Goal: Contribute content

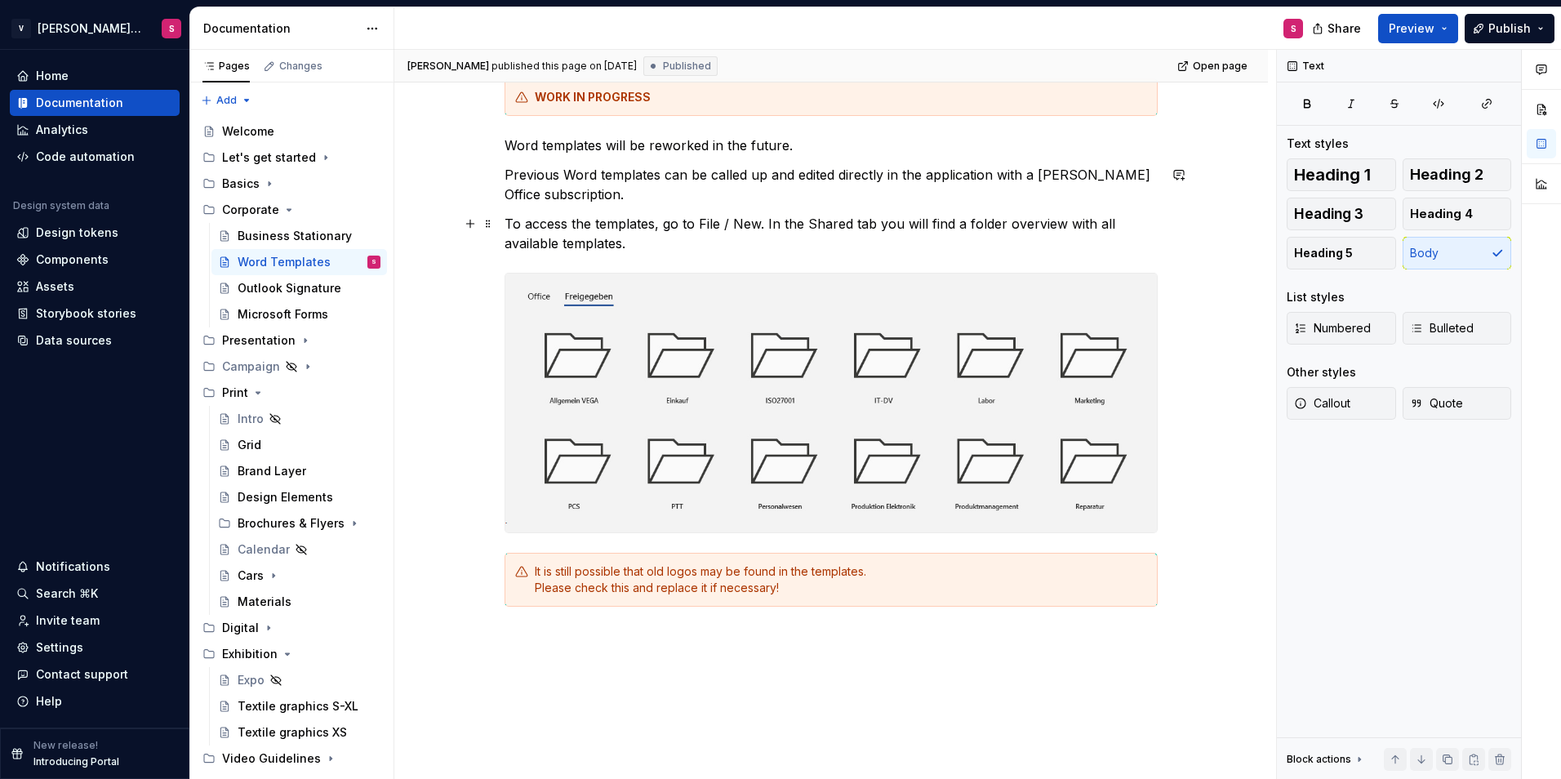
scroll to position [359, 0]
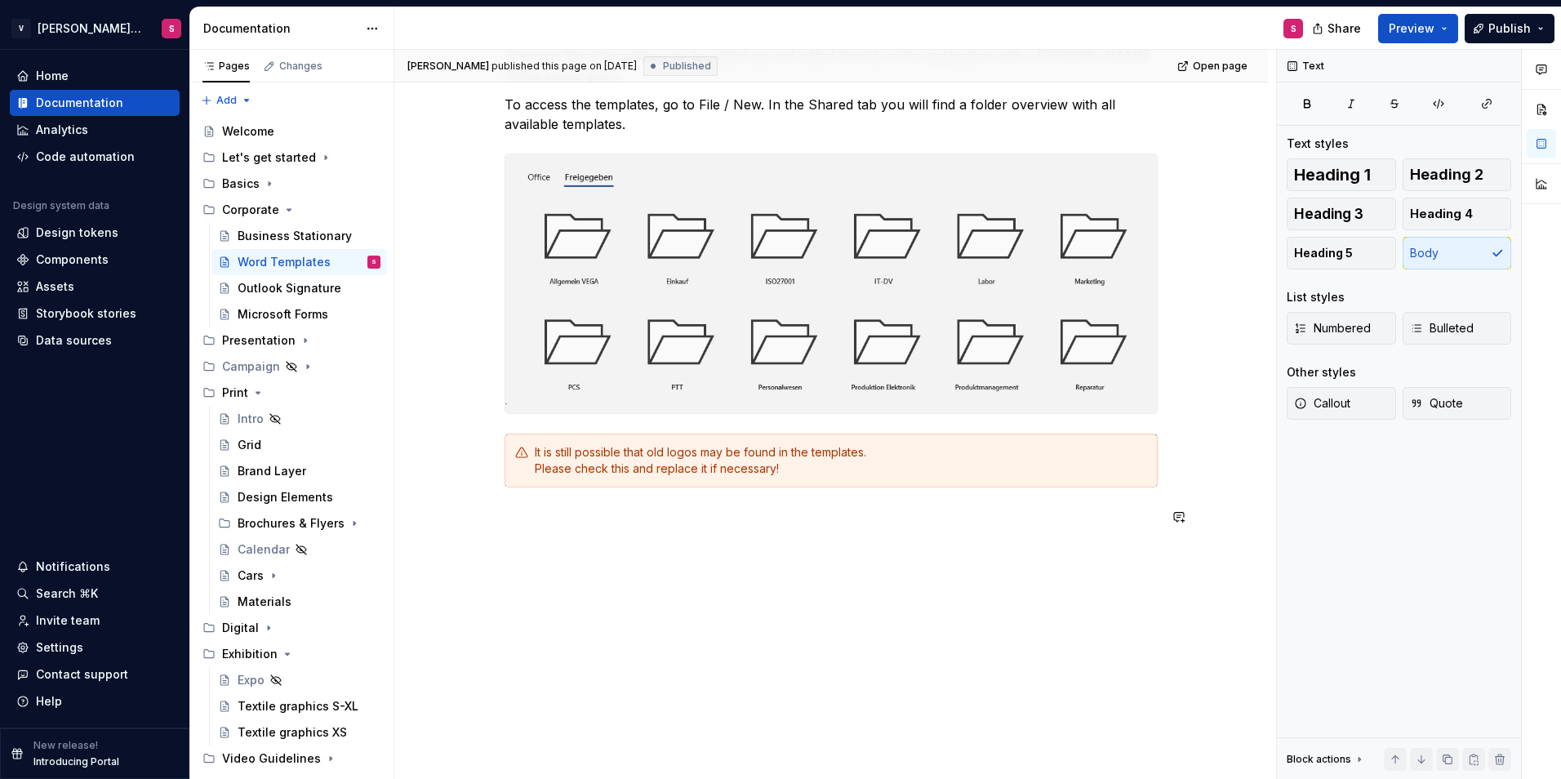
click at [601, 555] on div "WORK IN PROGRESS Word templates will be reworked in the future. Previous Word t…" at bounding box center [831, 350] width 874 height 860
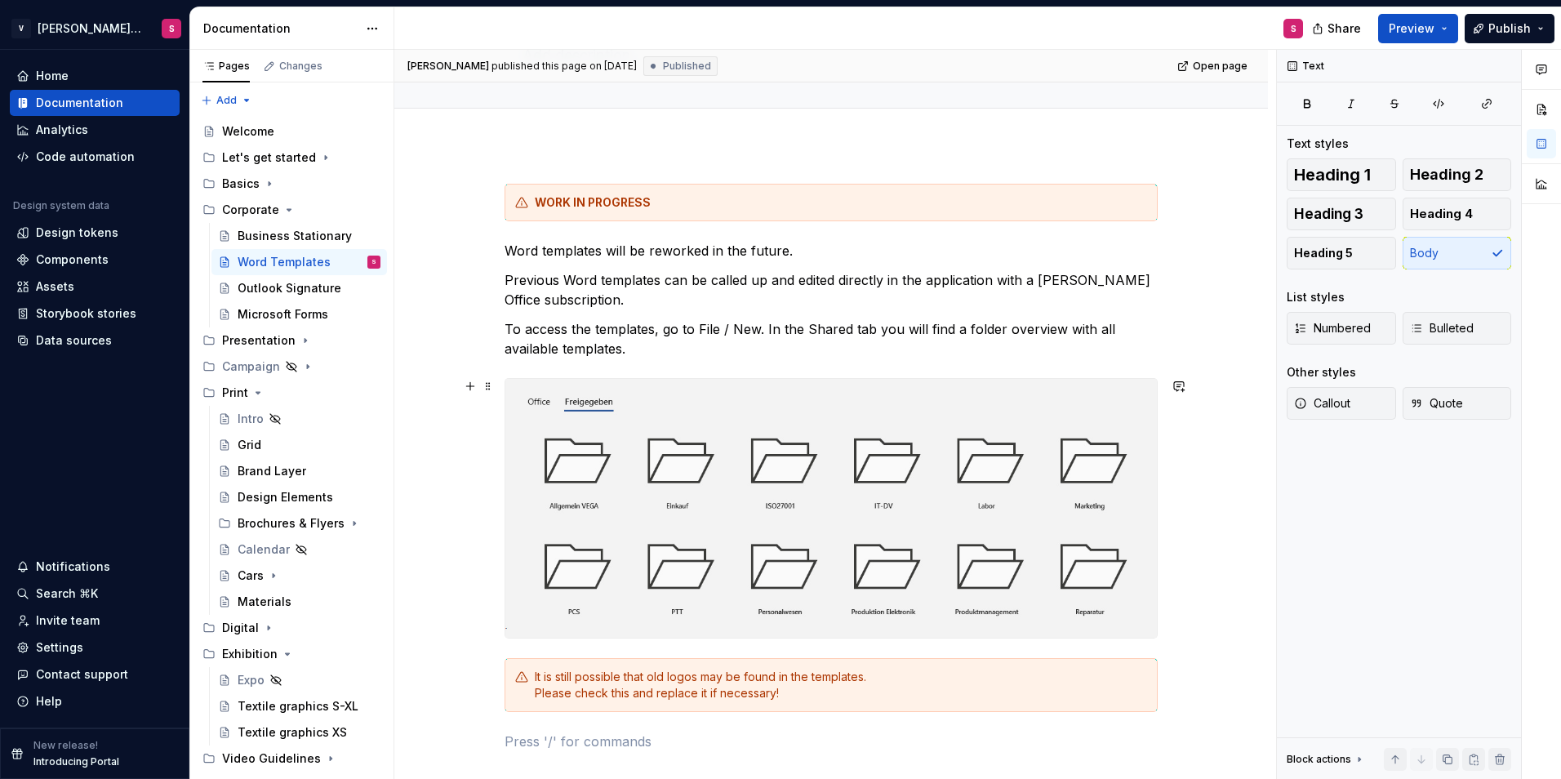
scroll to position [245, 0]
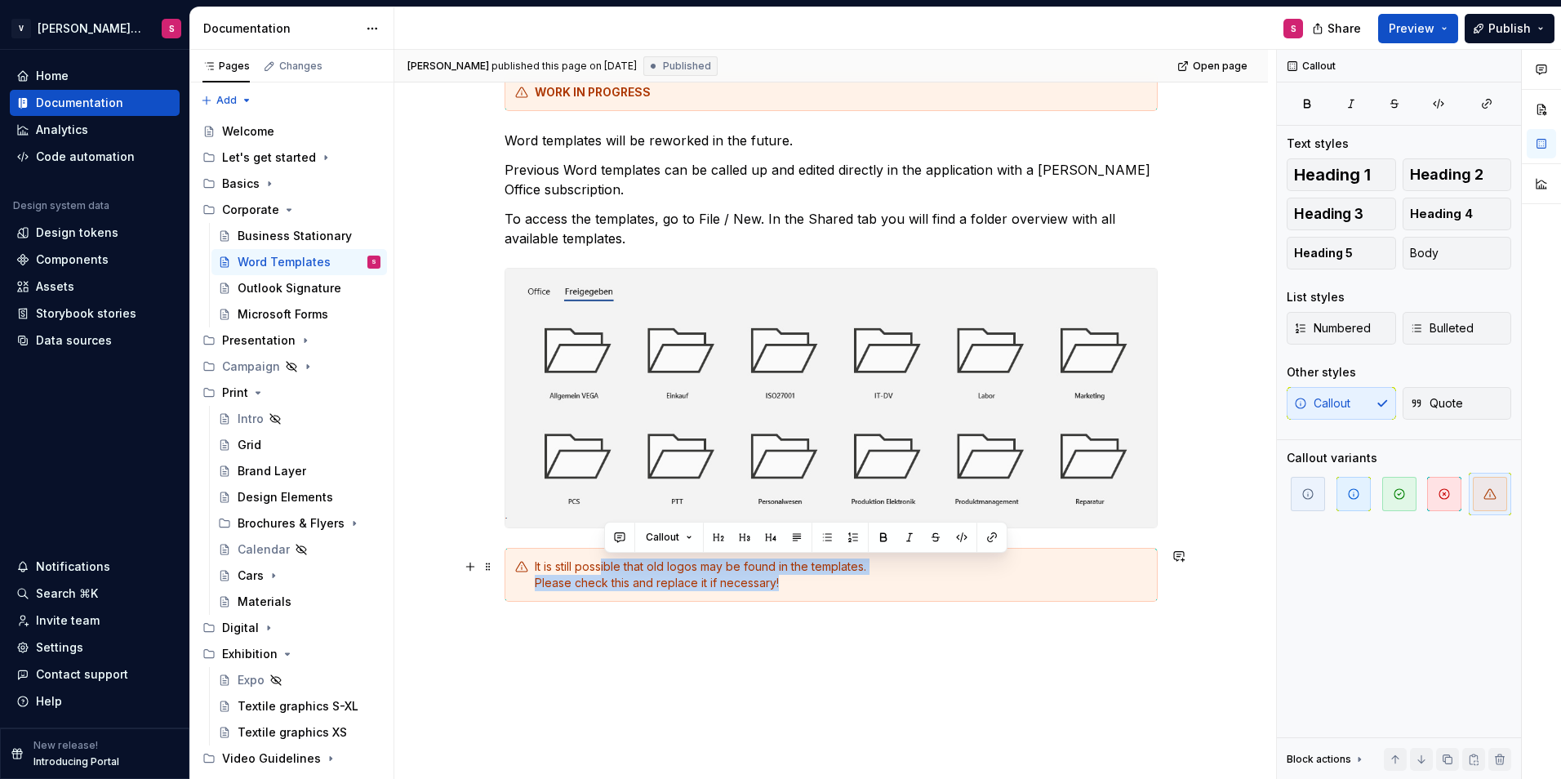
drag, startPoint x: 602, startPoint y: 562, endPoint x: 829, endPoint y: 585, distance: 228.1
click at [829, 585] on div "It is still possible that old logos may be found in the templates. Please check…" at bounding box center [841, 575] width 612 height 33
click at [817, 591] on div "It is still possible that old logos may be found in the templates. Please check…" at bounding box center [841, 575] width 612 height 33
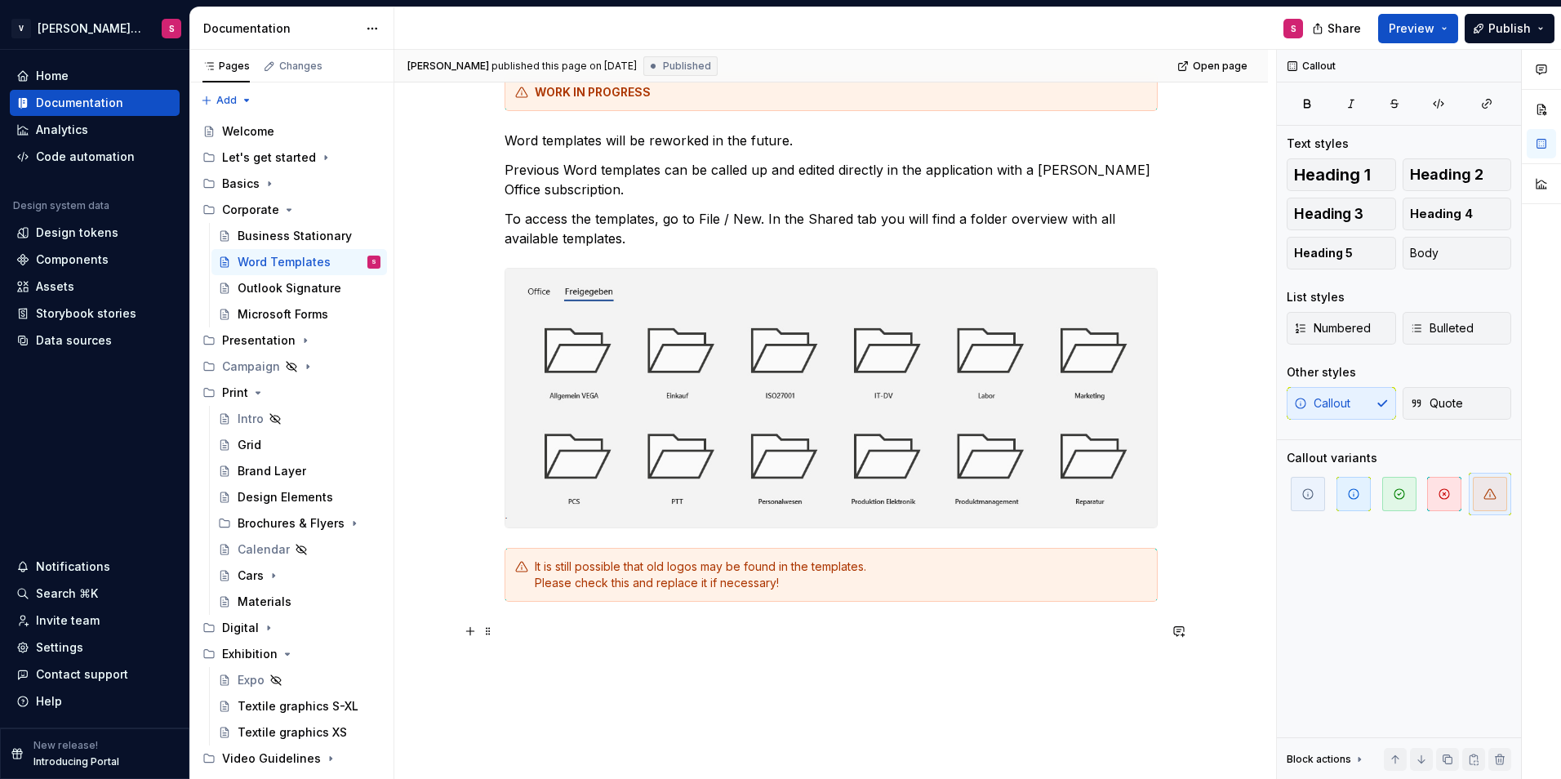
click at [621, 631] on p at bounding box center [831, 631] width 653 height 20
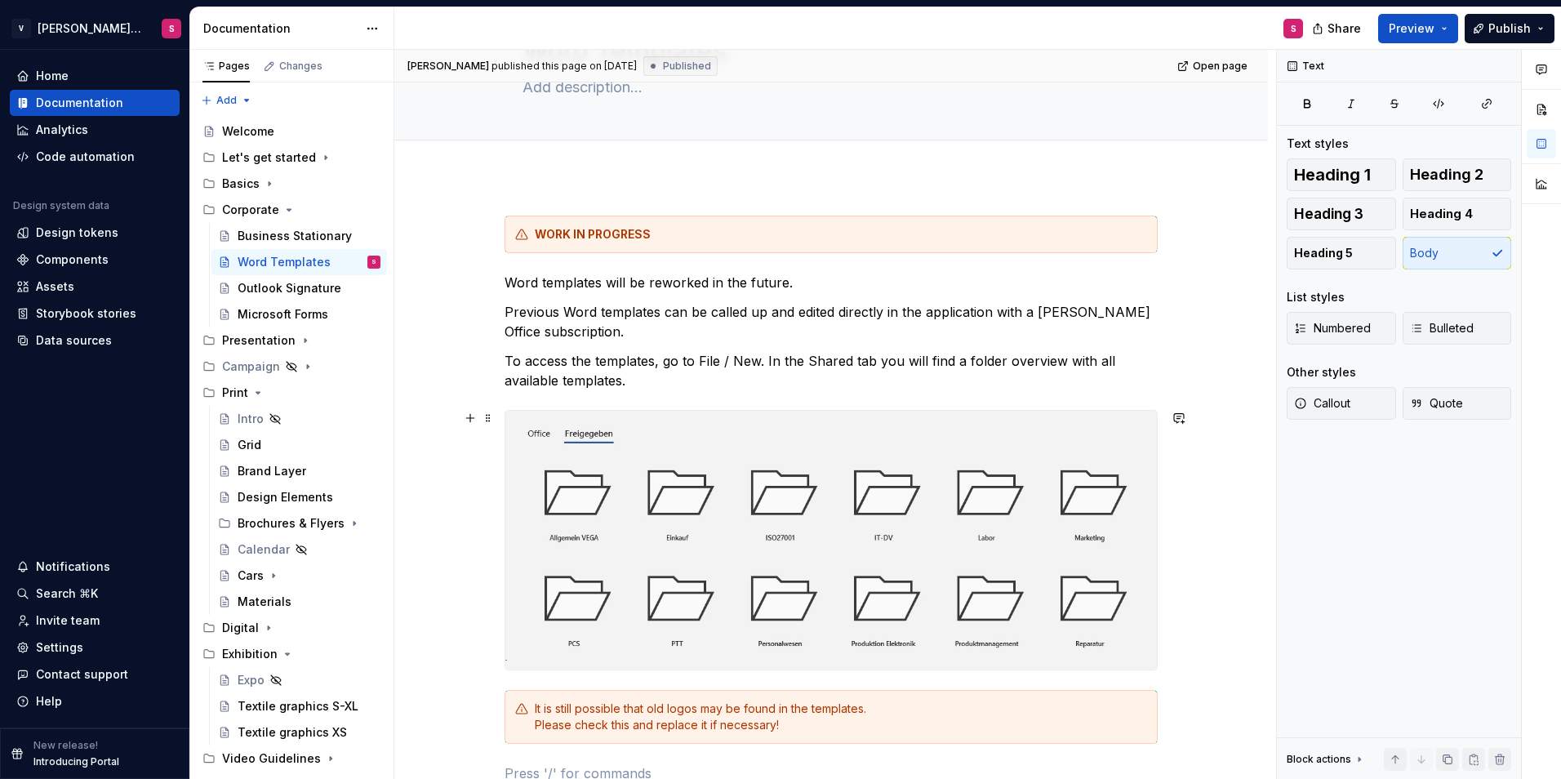
scroll to position [0, 0]
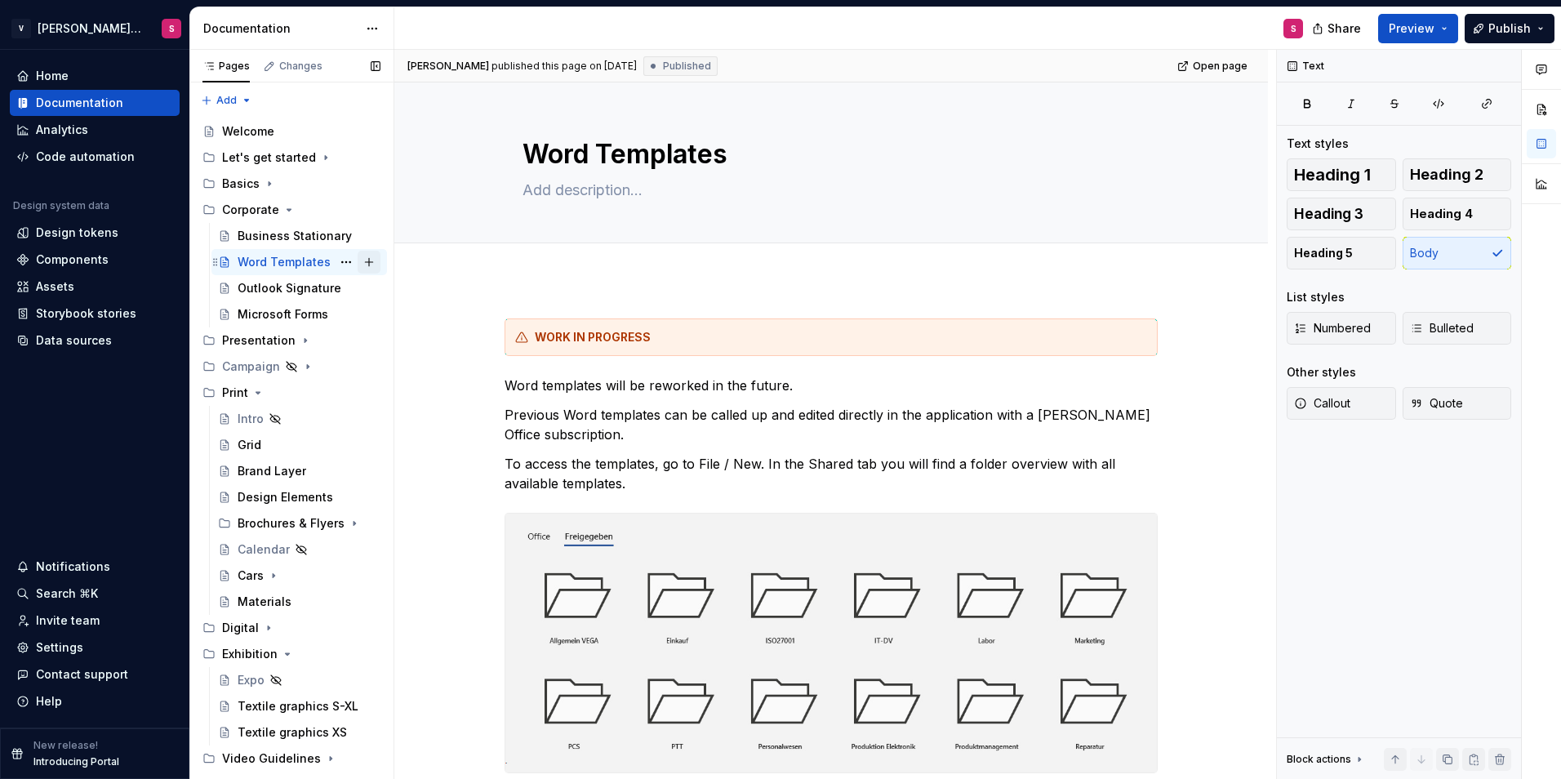
click at [358, 262] on button "Page tree" at bounding box center [369, 262] width 23 height 23
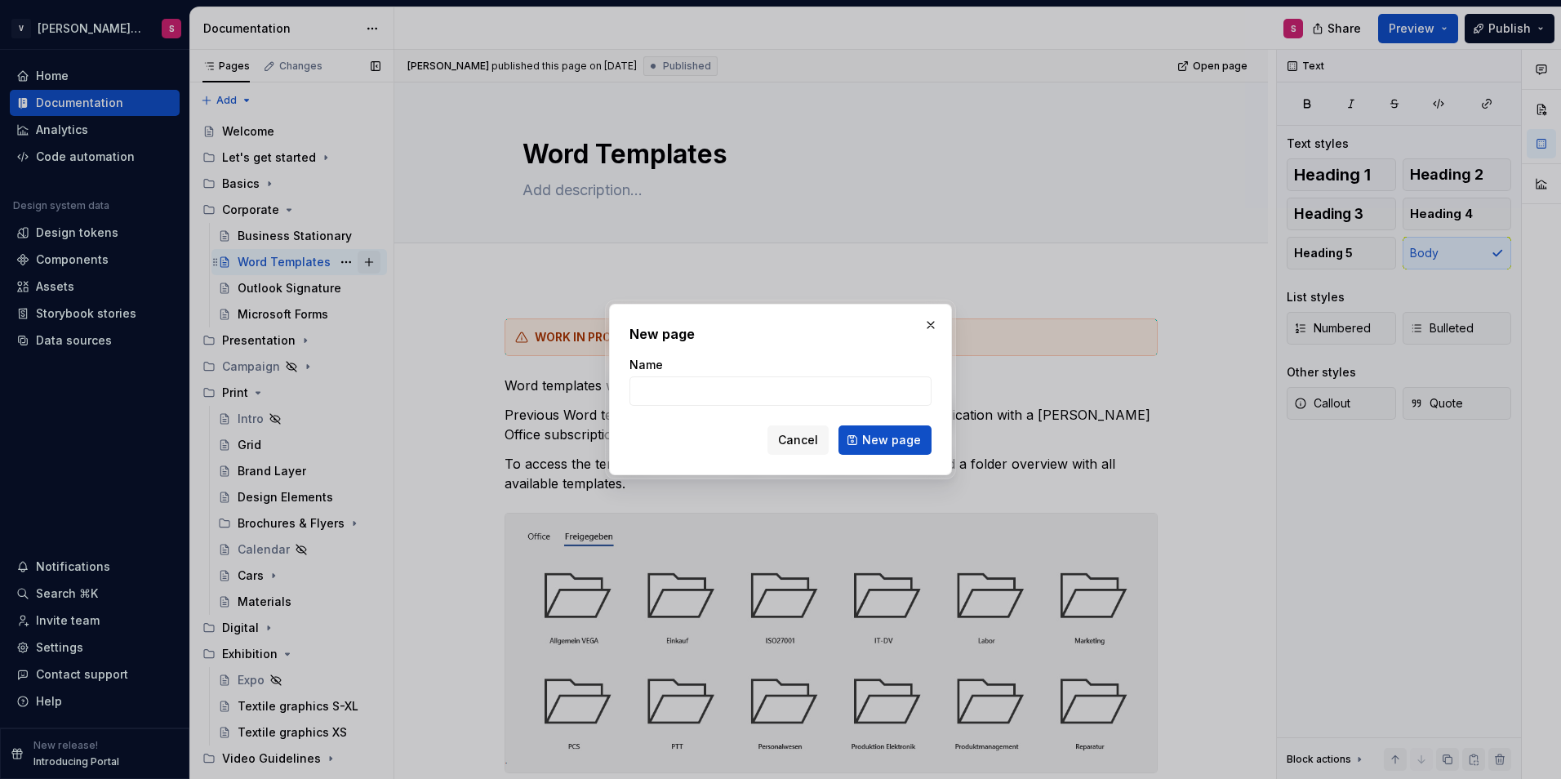
type textarea "*"
type input "Word Templates NEW"
click button "New page" at bounding box center [885, 439] width 93 height 29
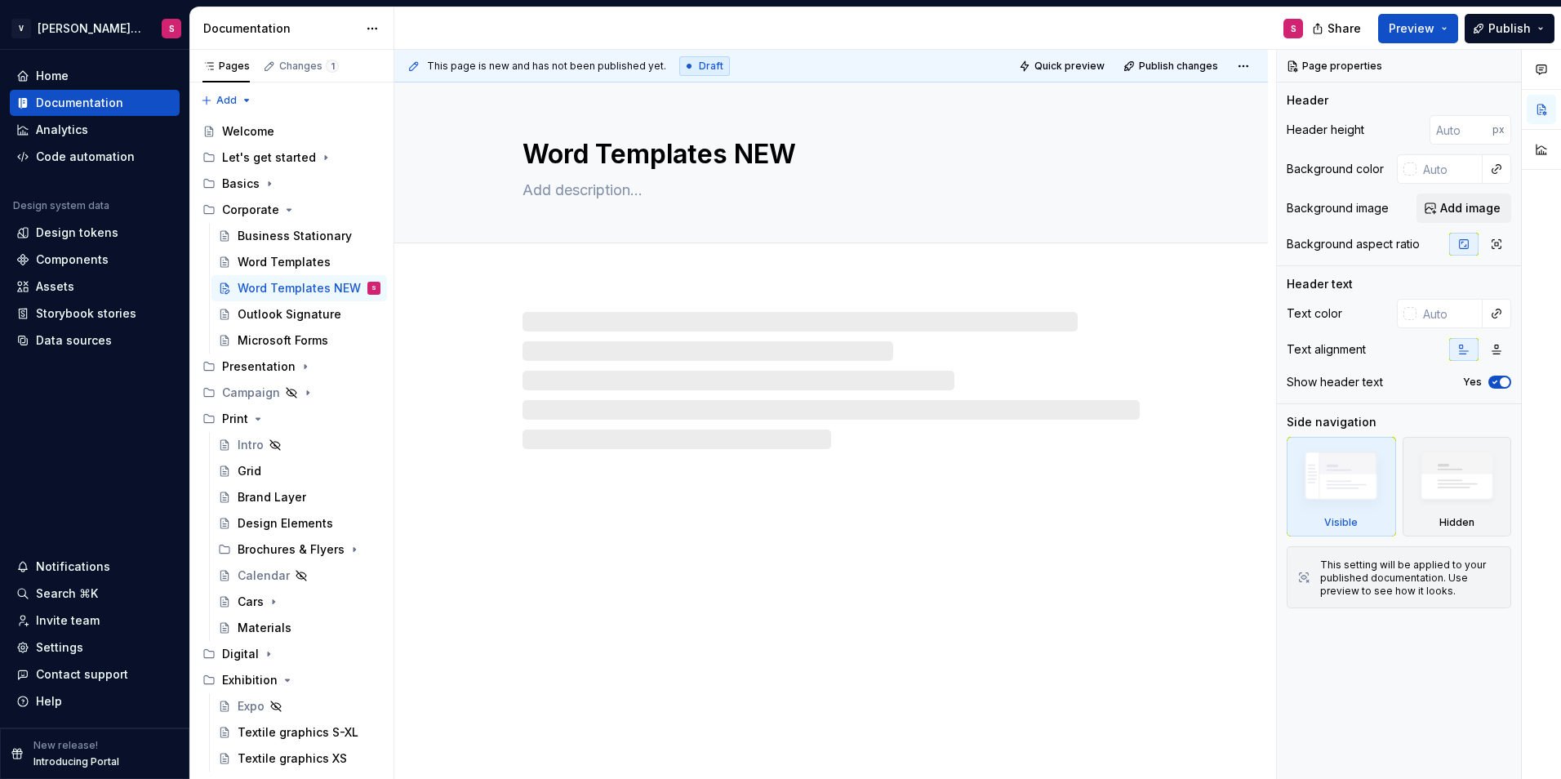
click at [607, 381] on div at bounding box center [831, 380] width 617 height 137
type textarea "*"
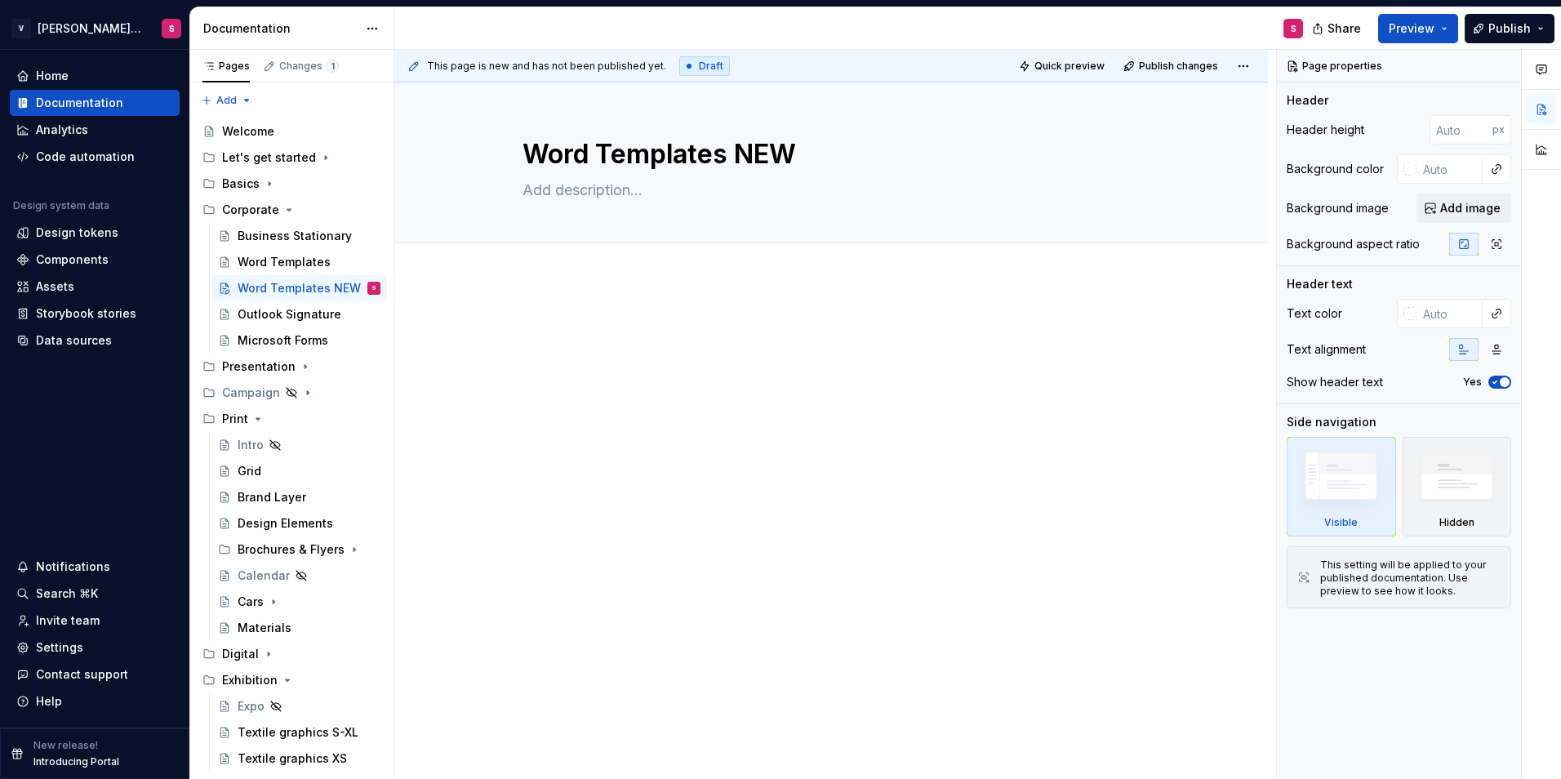
click at [627, 363] on div at bounding box center [831, 349] width 653 height 62
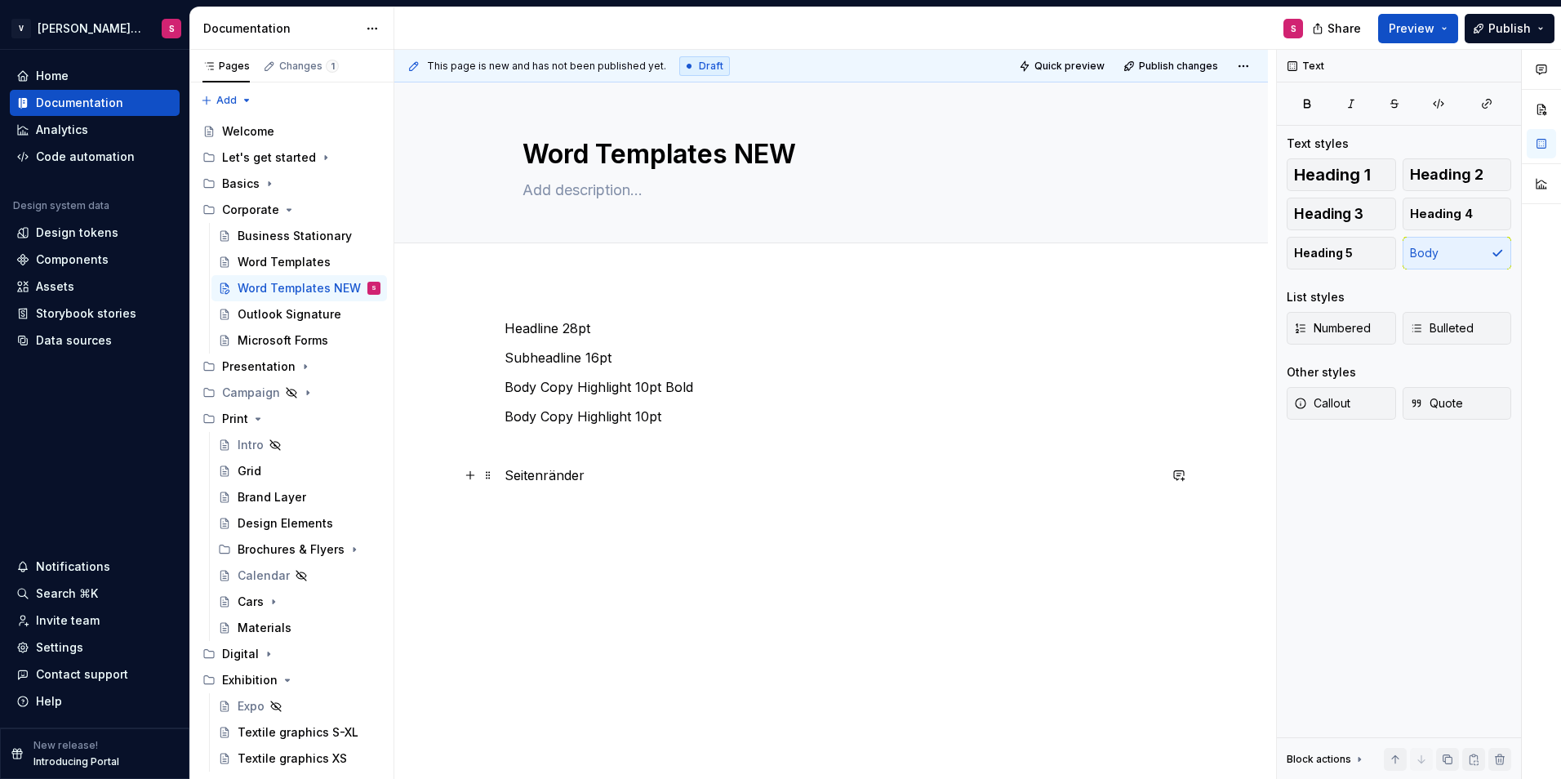
click at [1159, 480] on div "Headline 28pt Subheadline 16pt Body Copy Highlight 10pt Bold Body Copy Highligh…" at bounding box center [831, 508] width 874 height 459
click at [557, 326] on p "Headline 28pt" at bounding box center [831, 328] width 653 height 20
click at [630, 381] on p "Body Copy Highlight 10pt Bold" at bounding box center [831, 387] width 653 height 20
click at [683, 383] on p "Body Copy Highlight: 10pt Bold" at bounding box center [831, 387] width 653 height 20
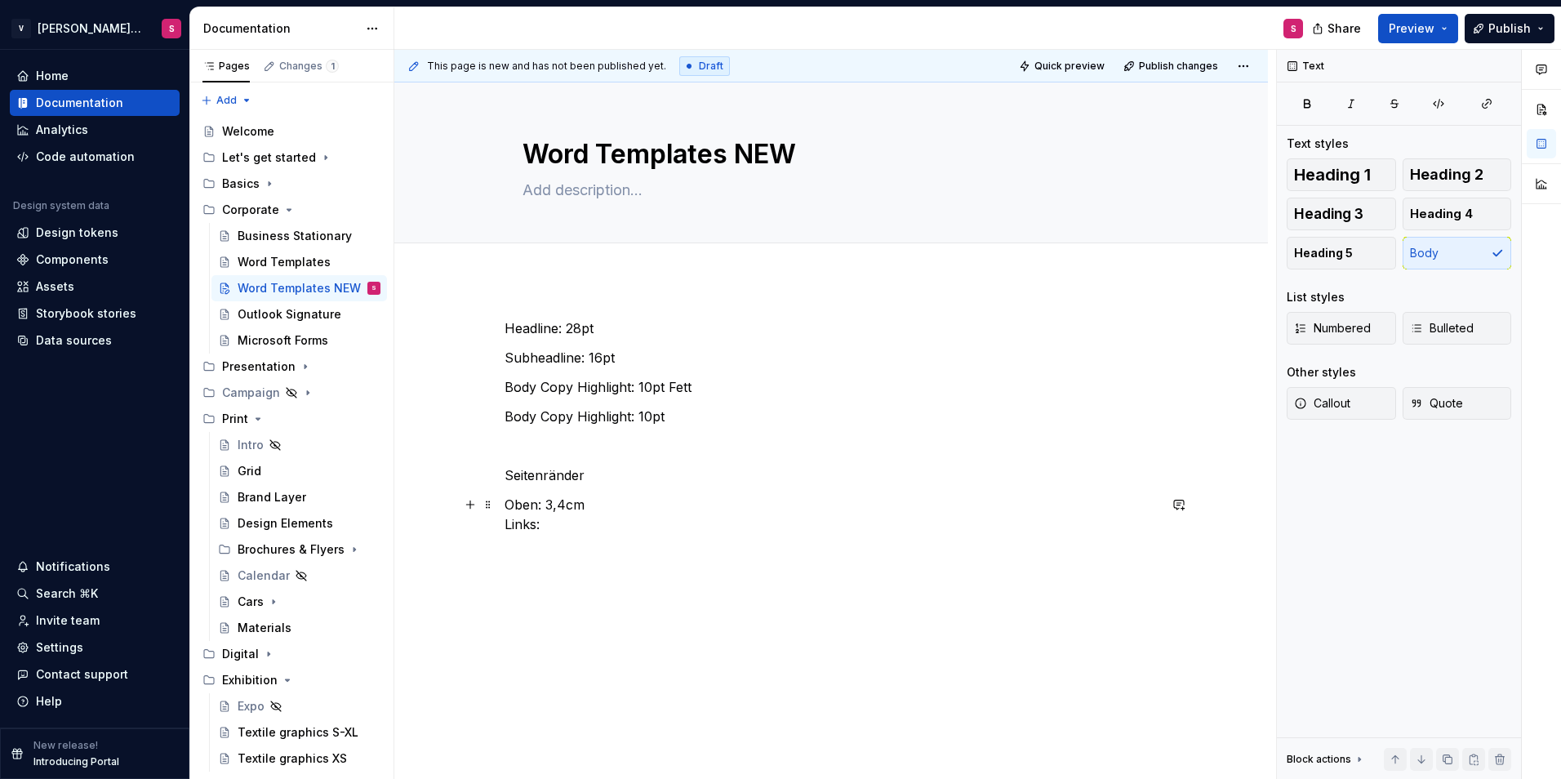
click at [599, 531] on p "Oben: 3,4cm Links:" at bounding box center [831, 514] width 653 height 39
click at [581, 328] on p "Headline: 28pt" at bounding box center [831, 328] width 653 height 20
click at [603, 352] on p "Subheadline: 16pt" at bounding box center [831, 358] width 653 height 20
click at [649, 380] on p "Body Copy Highlight: 10pt Fett" at bounding box center [831, 387] width 653 height 20
click at [650, 418] on p "Body Copy Highlight: 10pt" at bounding box center [831, 417] width 653 height 20
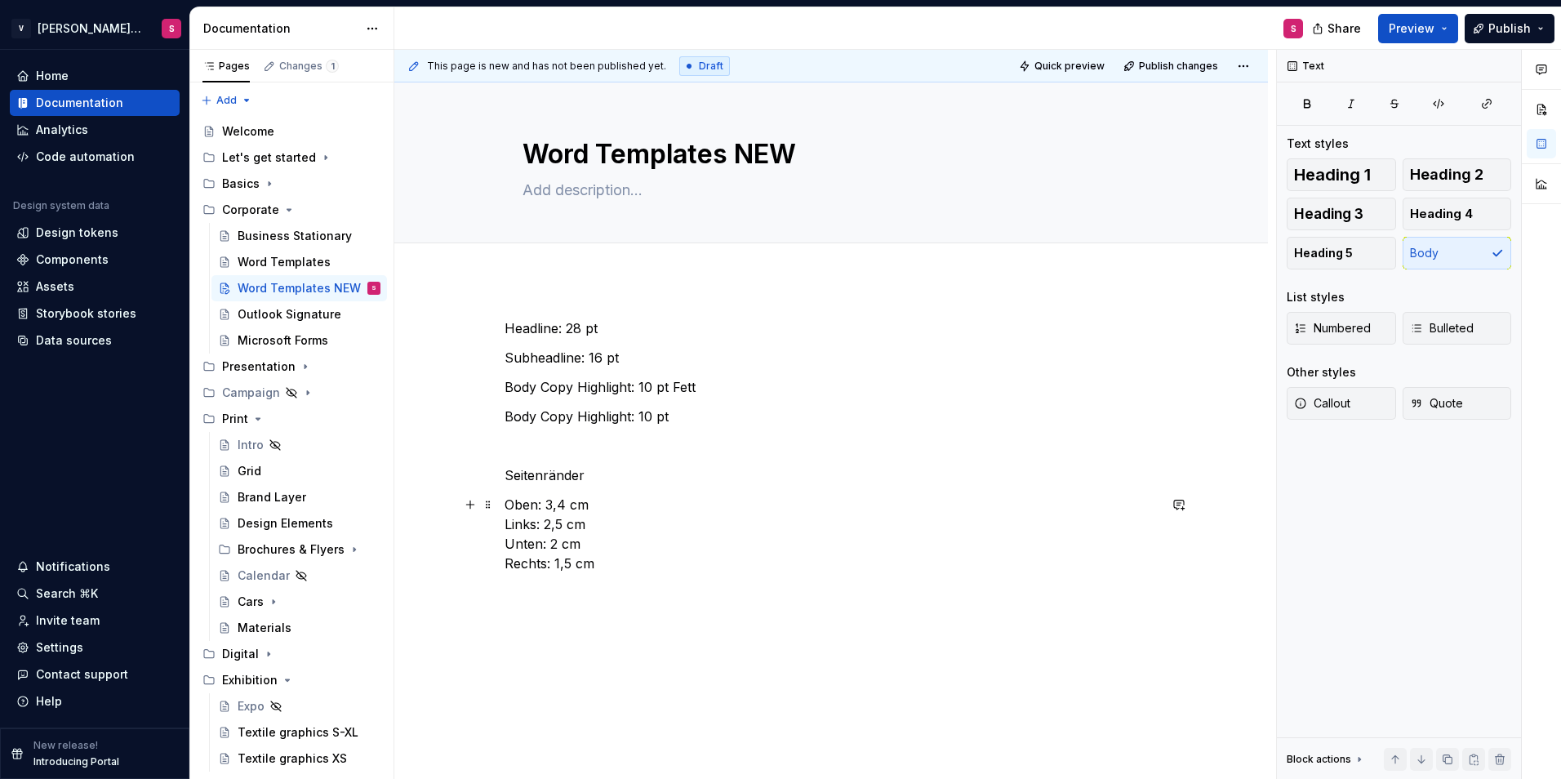
click at [639, 553] on p "Oben: 3,4 cm Links: 2,5 cm Unten: 2 cm Rechts: 1,5 cm" at bounding box center [831, 534] width 653 height 78
click at [653, 663] on p "Tabellenrahmen:" at bounding box center [831, 671] width 653 height 20
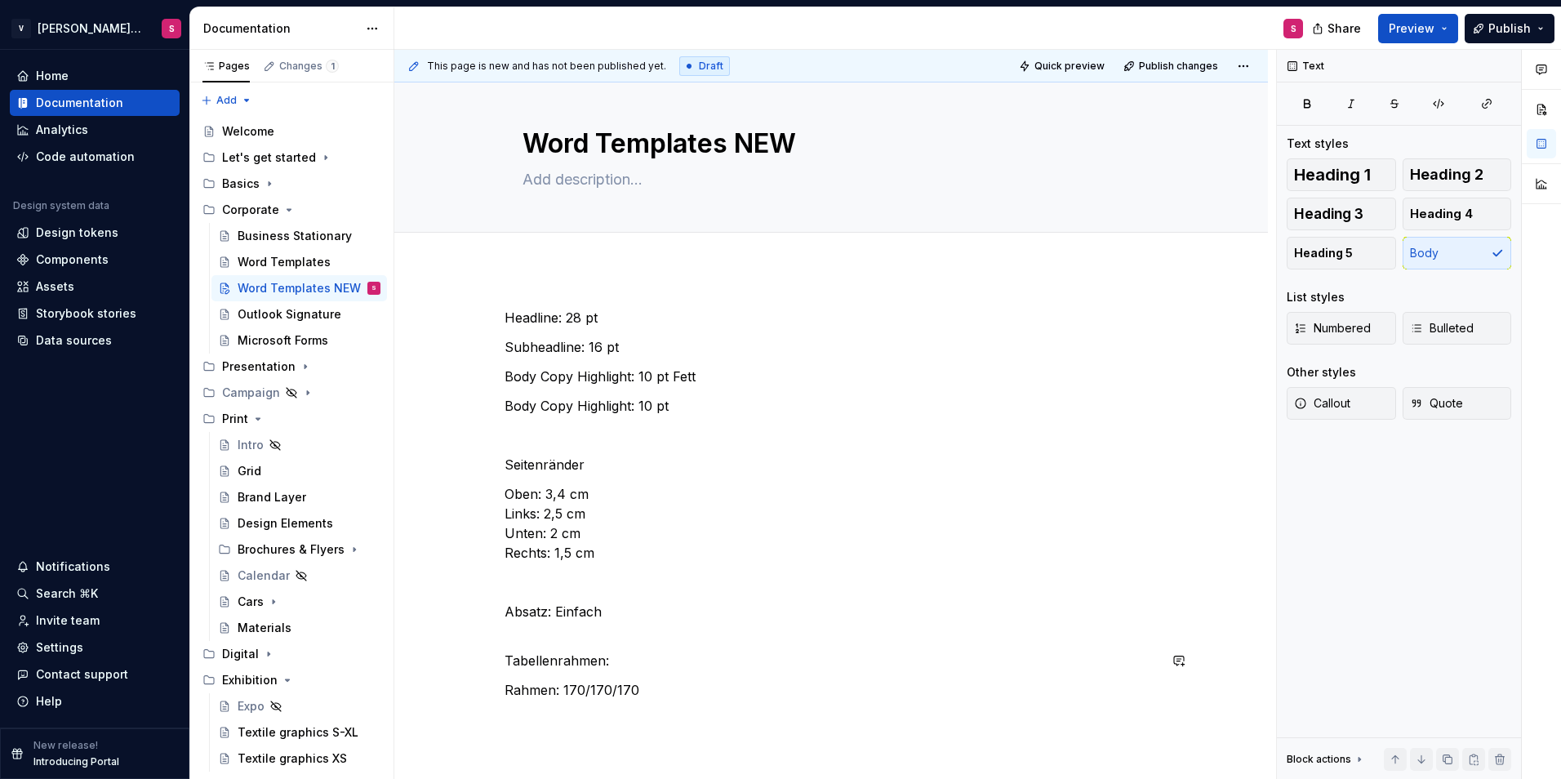
scroll to position [40, 0]
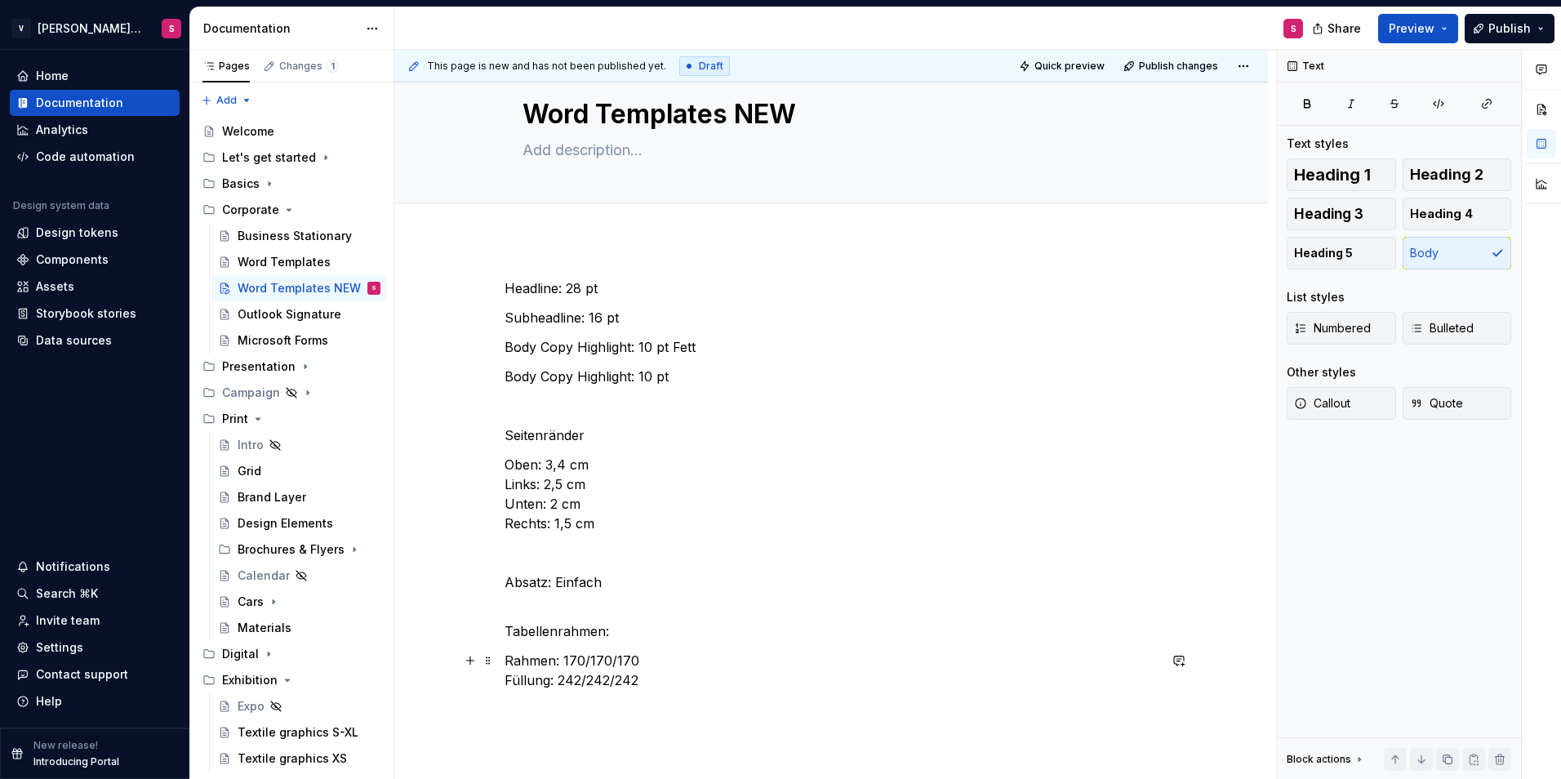
click at [584, 658] on p "Rahmen: 170/170/170 Füllung: 242/242/242" at bounding box center [831, 670] width 653 height 39
click at [592, 661] on p "Rahmen: 170 /170/170 Füllung: 242/242/242" at bounding box center [831, 670] width 653 height 39
click at [615, 658] on p "Rahmen: 170 / 170/170 Füllung: 242/242/242" at bounding box center [831, 670] width 653 height 39
click at [629, 656] on p "Rahmen: 170 / 170 /170 Füllung: 242/242/242" at bounding box center [831, 670] width 653 height 39
click at [625, 657] on p "Rahmen: 170 / 170 /170 Füllung: 242/242/242" at bounding box center [831, 670] width 653 height 39
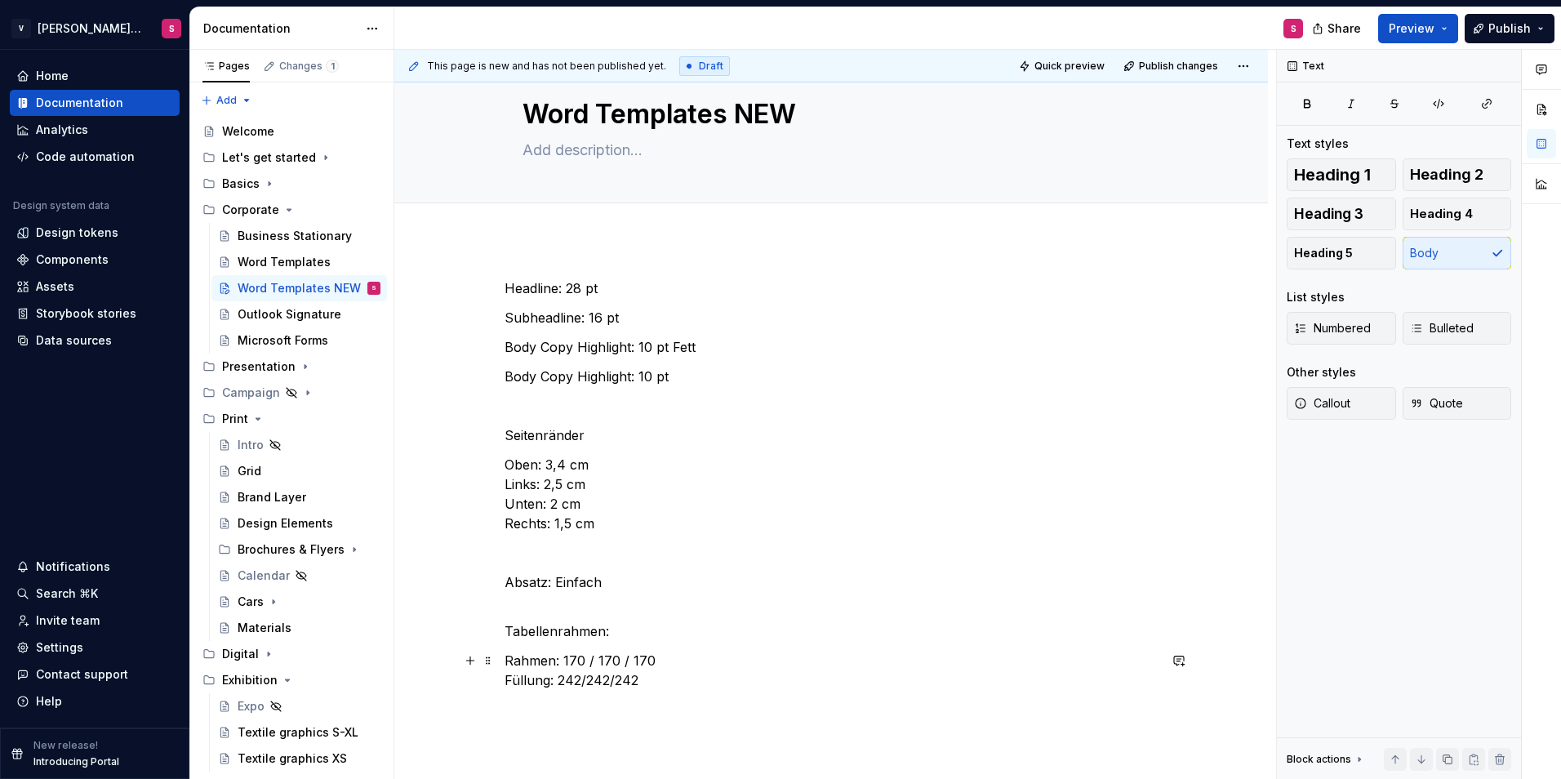
click at [581, 679] on p "Rahmen: 170 / 170 / 170 Füllung: 242/242/242" at bounding box center [831, 670] width 653 height 39
click at [686, 676] on p "Rahmen: 170 / 170 / 170 Füllung: 242 / 242 / 242" at bounding box center [831, 670] width 653 height 39
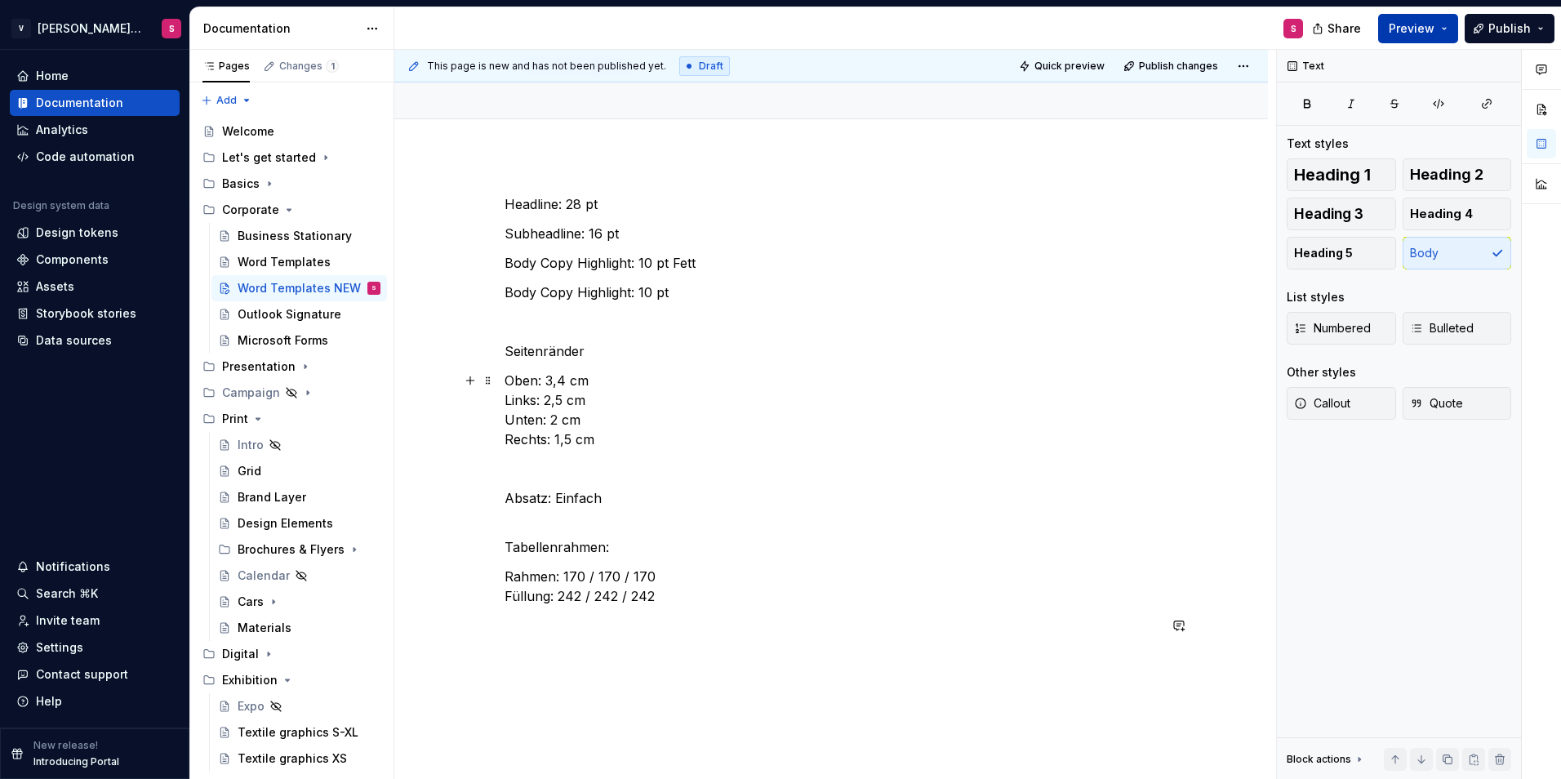
scroll to position [0, 0]
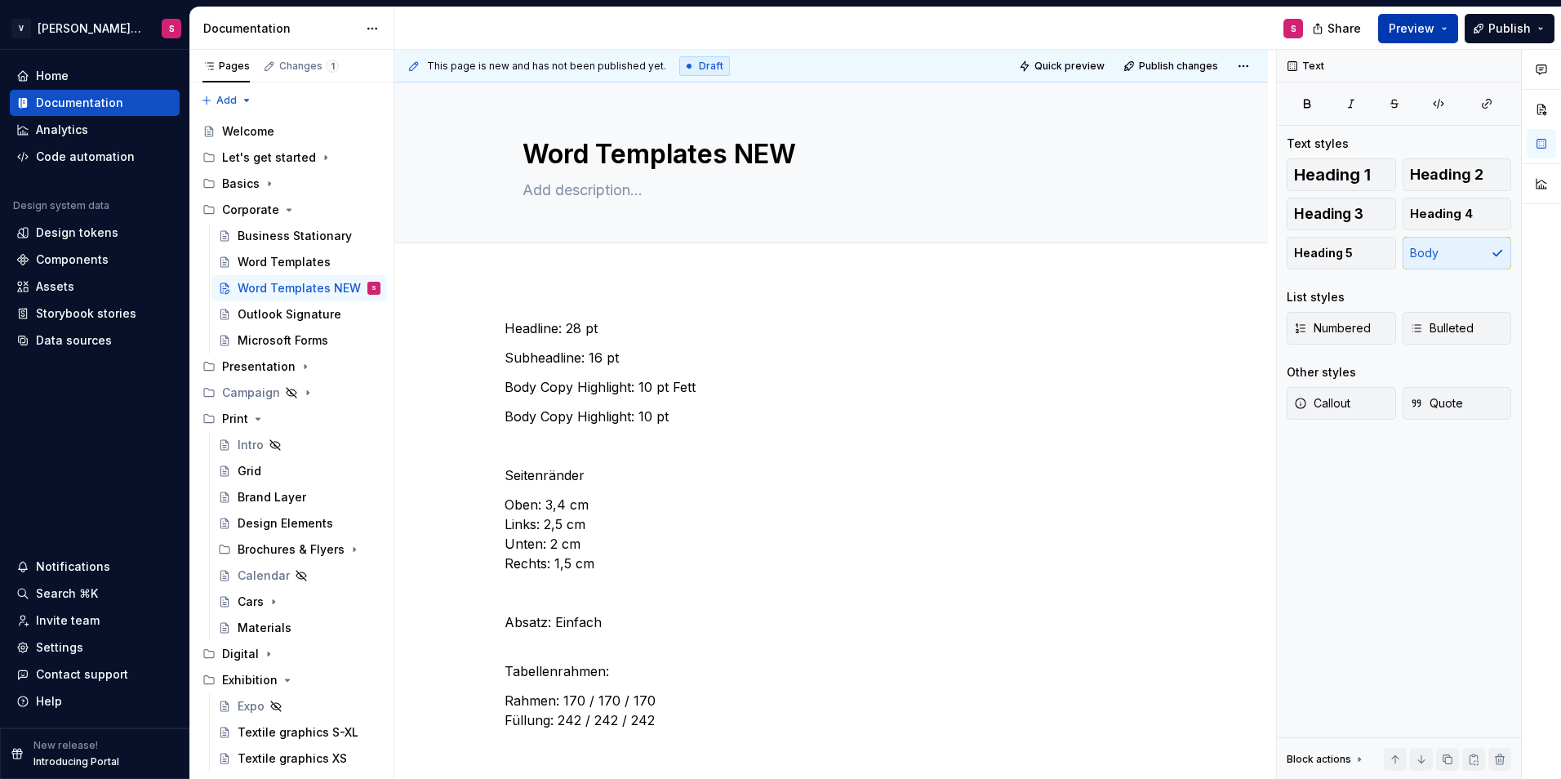
click at [1442, 30] on button "Preview" at bounding box center [1418, 28] width 80 height 29
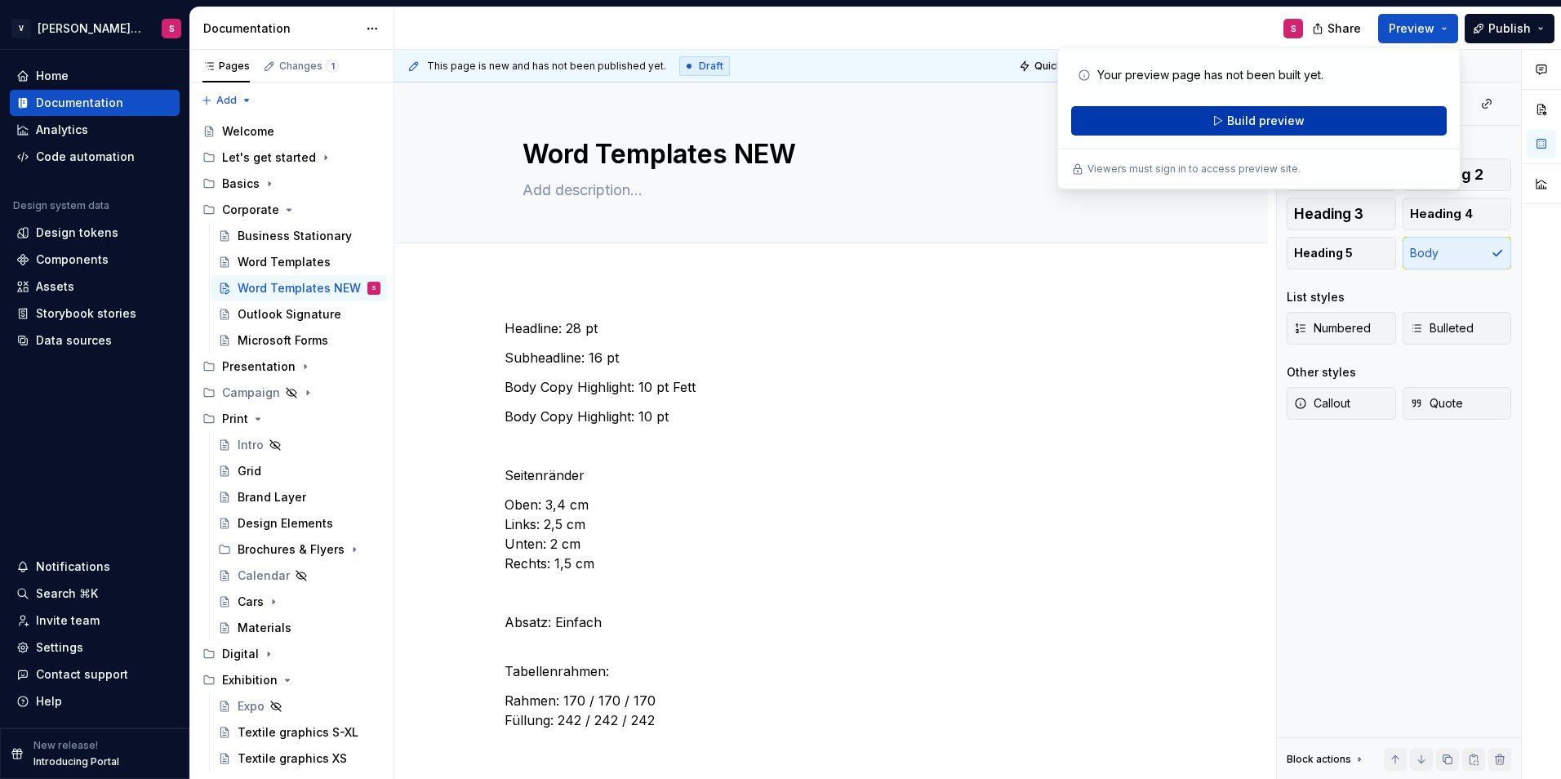
click at [1289, 125] on span "Build preview" at bounding box center [1266, 121] width 78 height 16
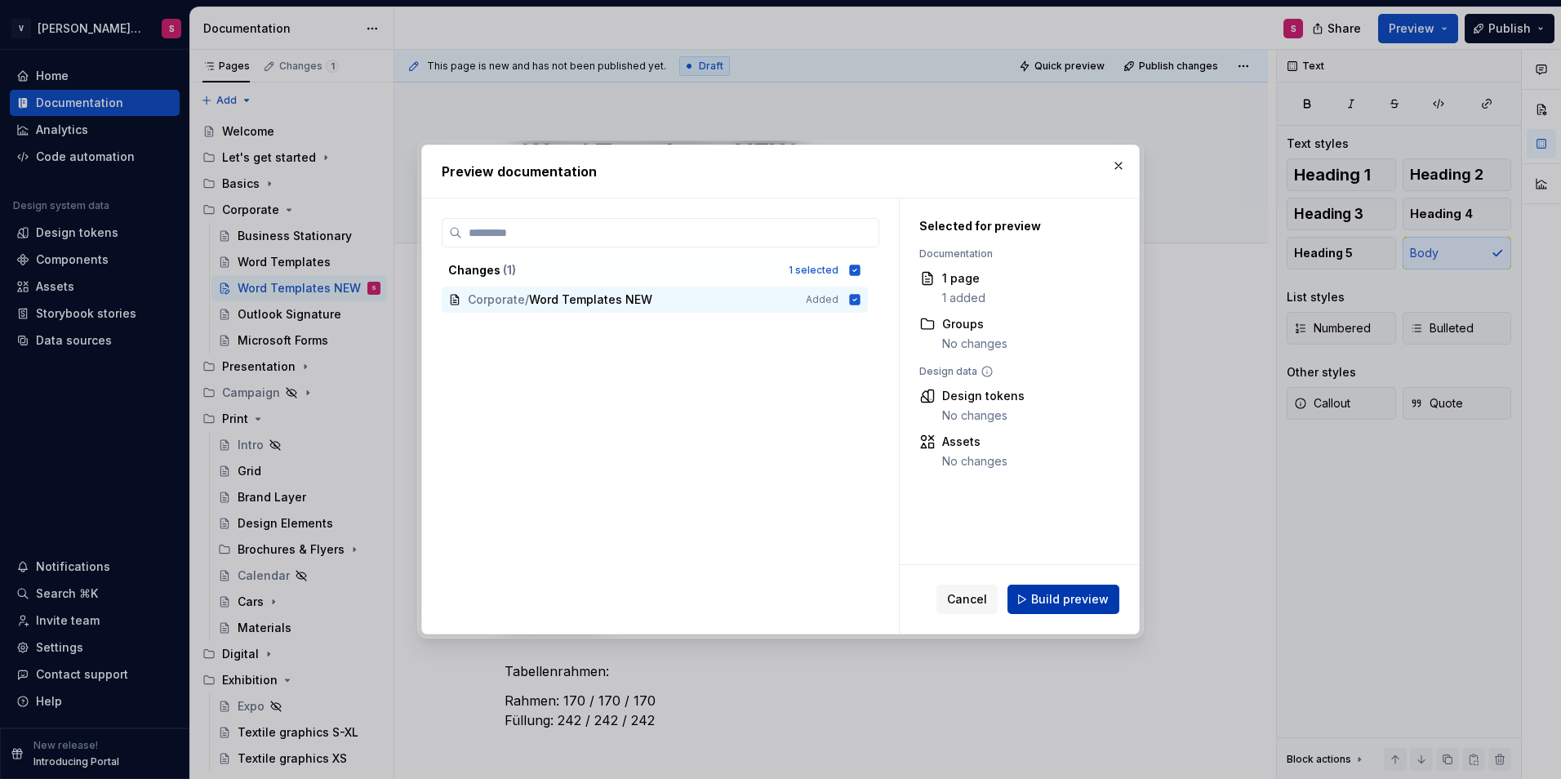
click at [1085, 596] on span "Build preview" at bounding box center [1070, 599] width 78 height 16
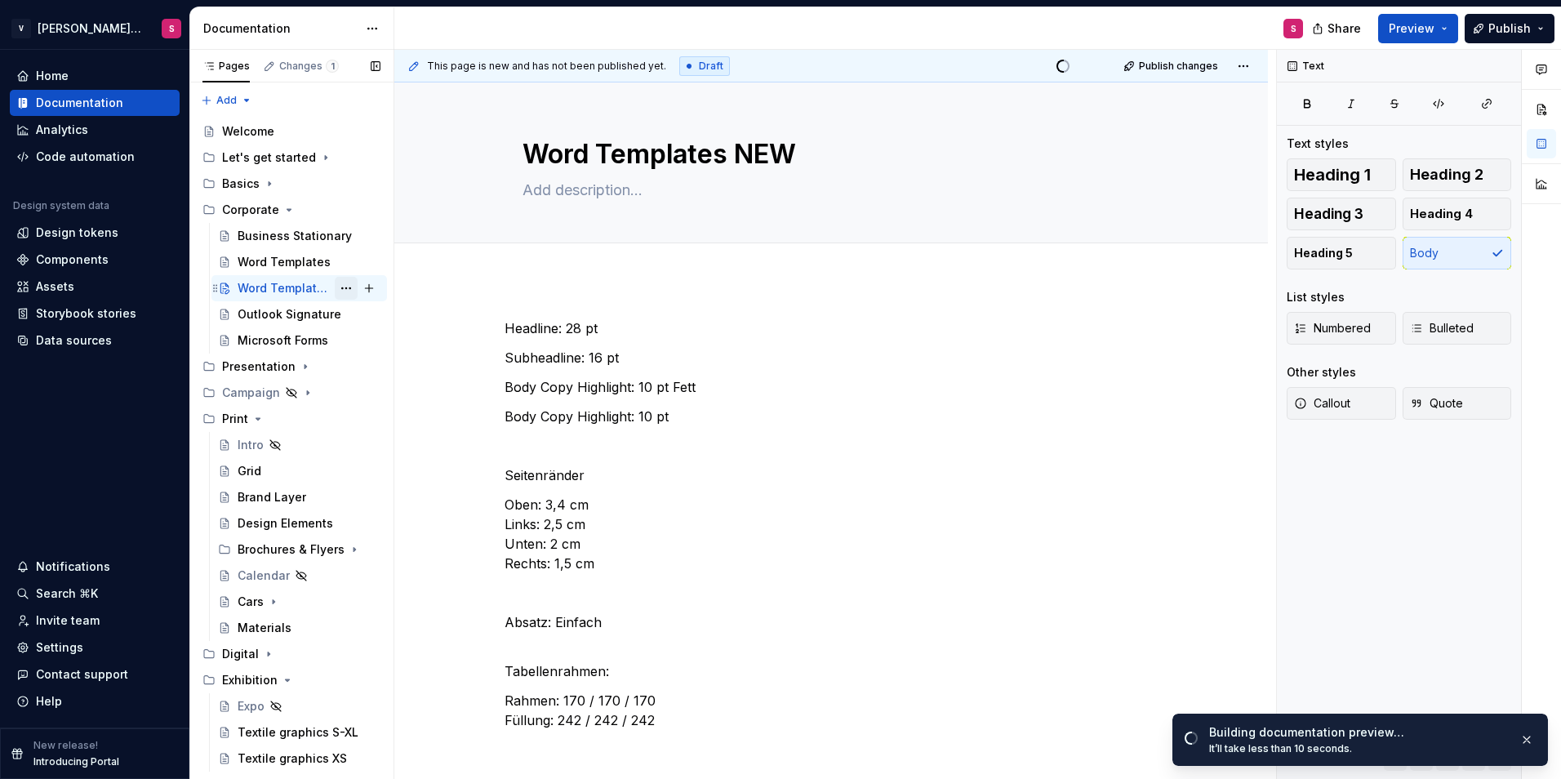
click at [343, 289] on button "Page tree" at bounding box center [346, 288] width 23 height 23
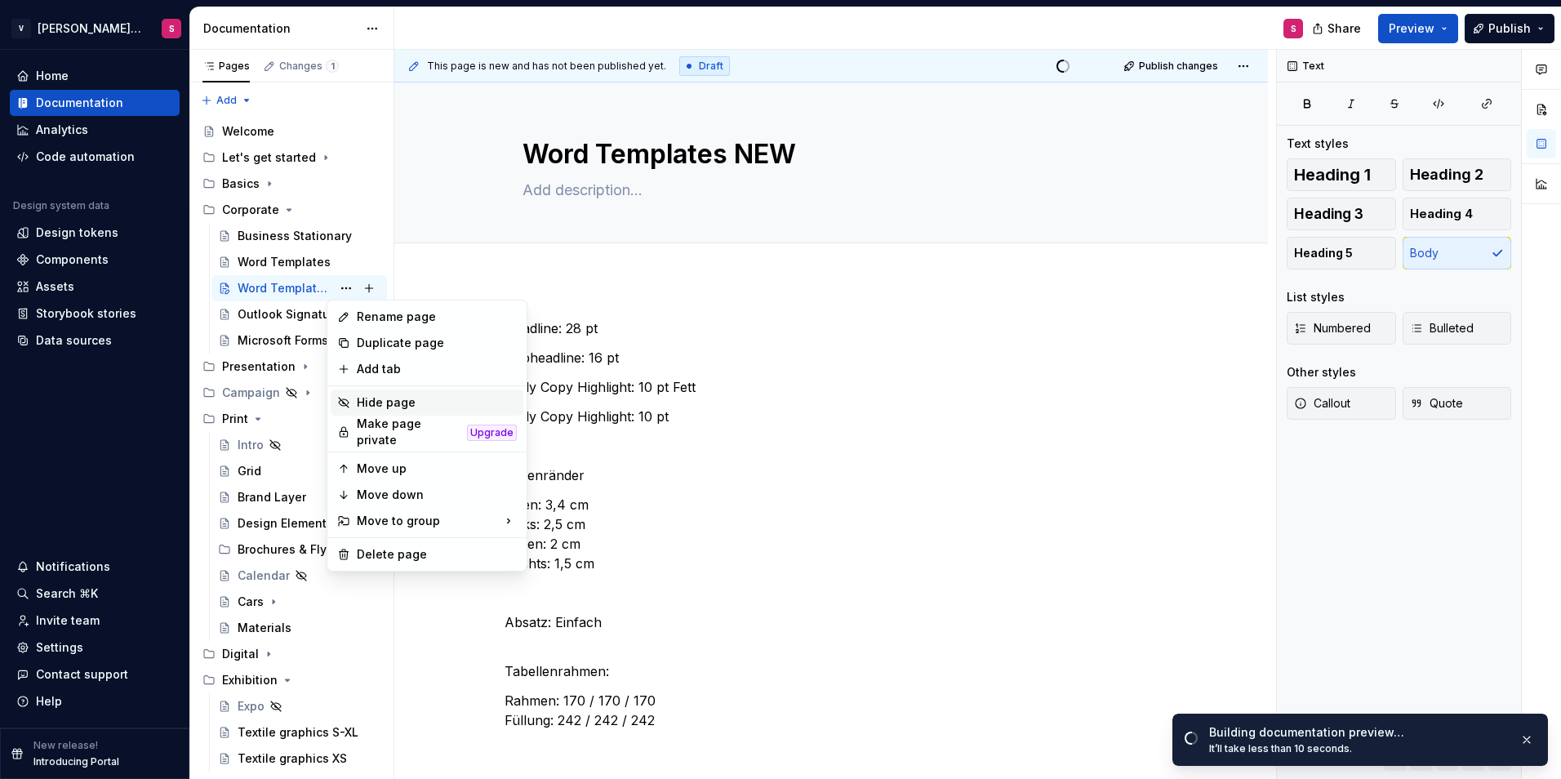
click at [383, 398] on div "Hide page" at bounding box center [437, 402] width 160 height 16
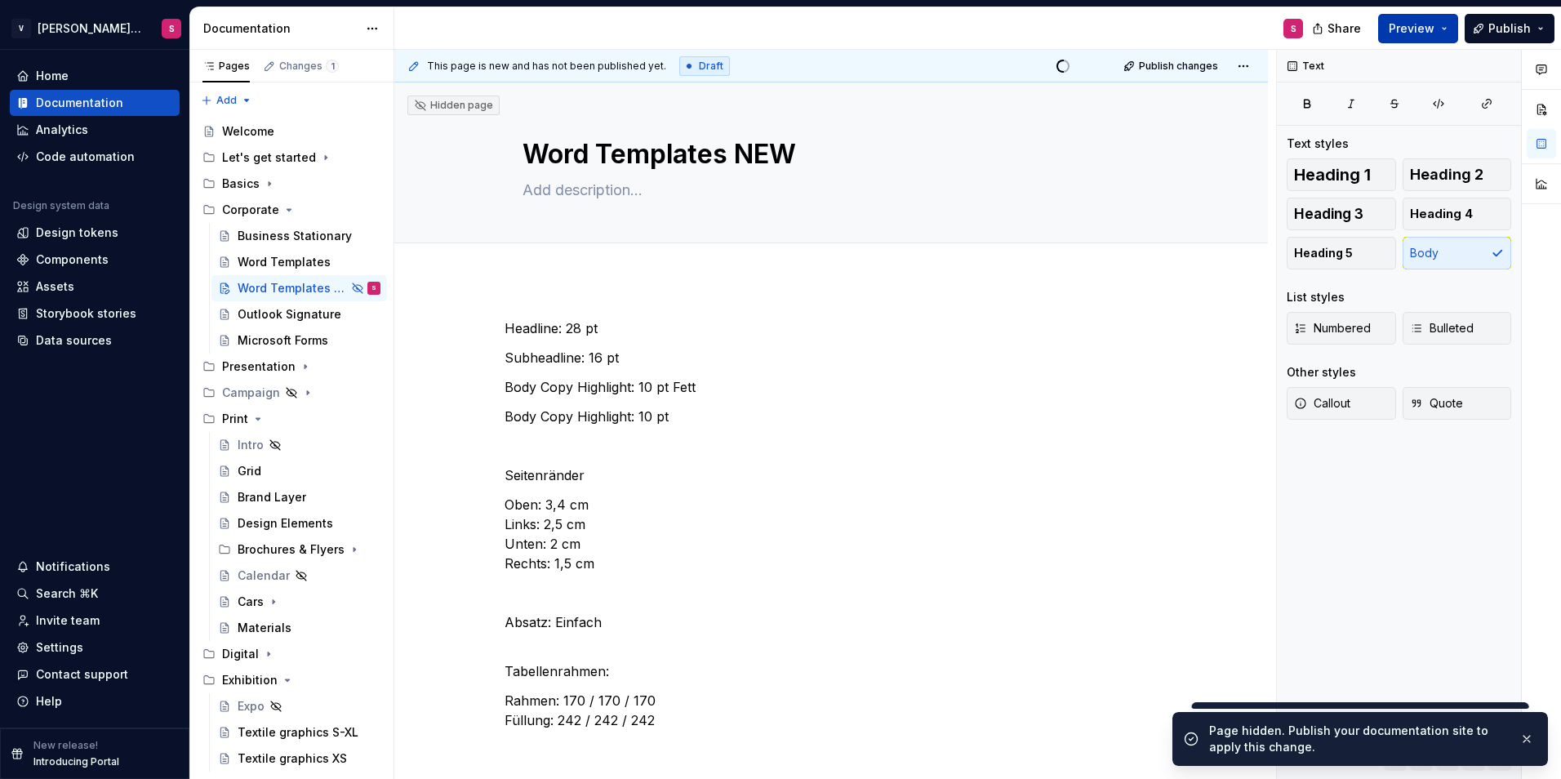
click at [1400, 32] on span "Preview" at bounding box center [1412, 28] width 46 height 16
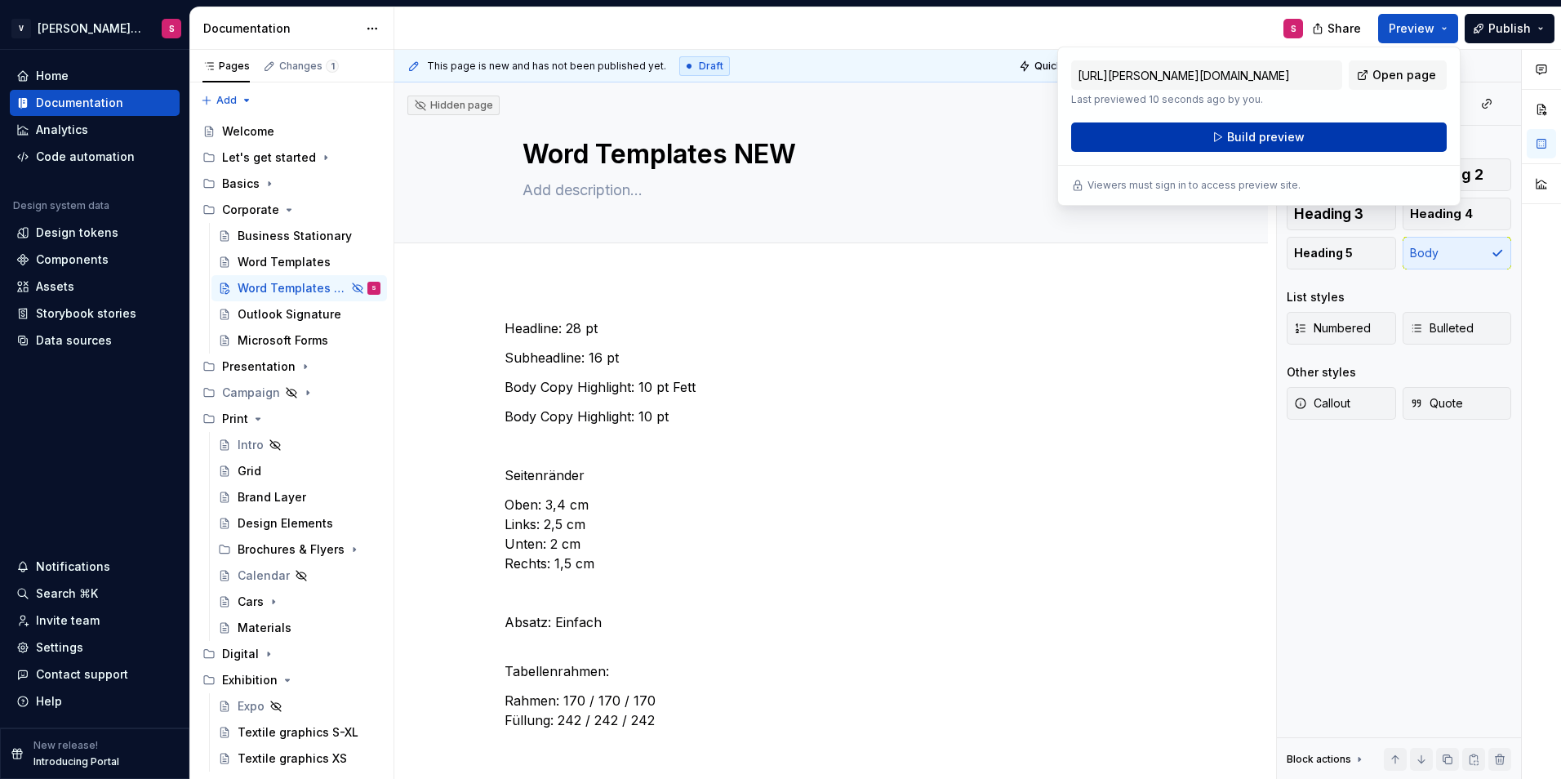
click at [1284, 146] on button "Build preview" at bounding box center [1259, 136] width 376 height 29
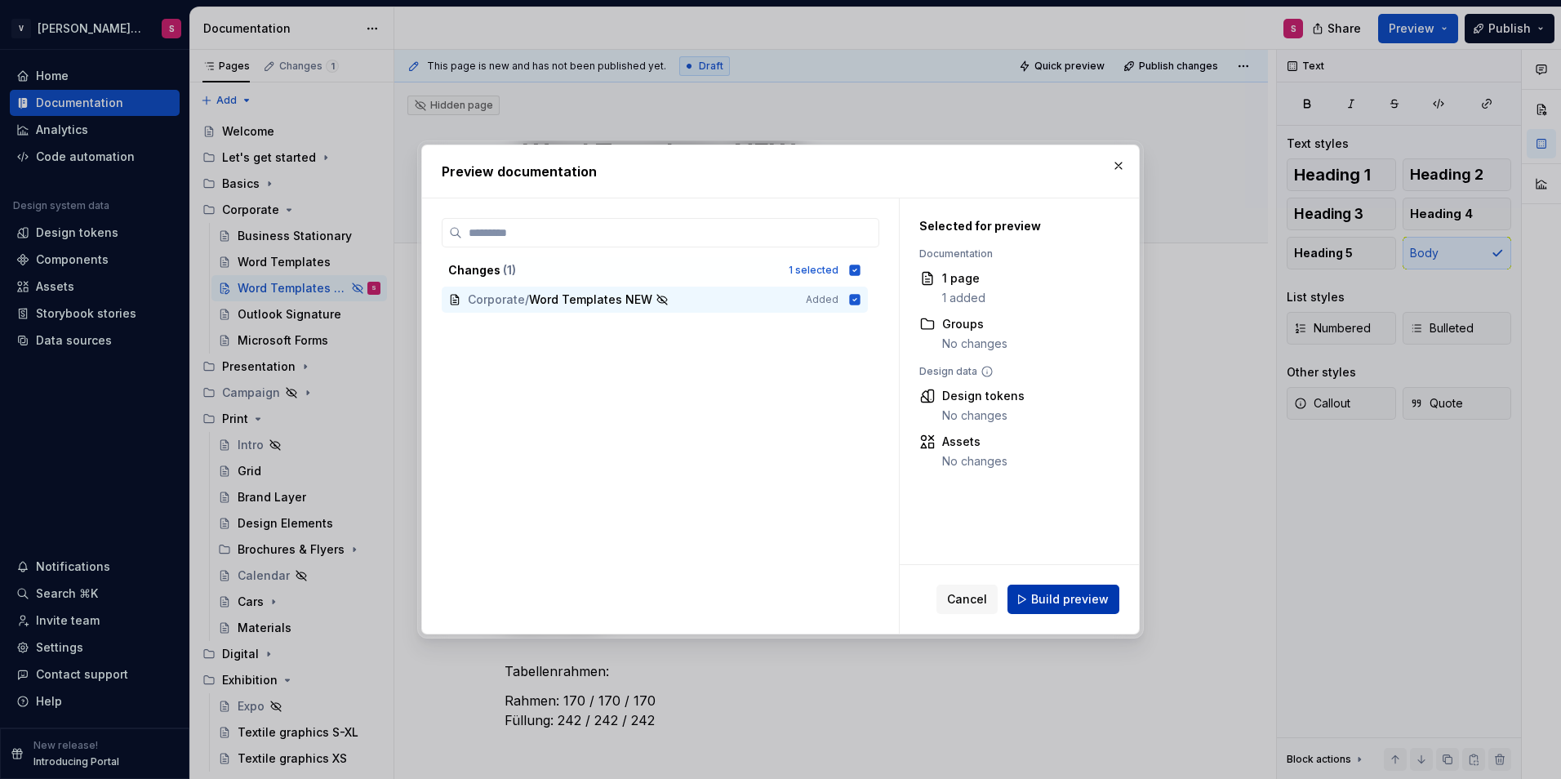
click at [1065, 596] on span "Build preview" at bounding box center [1070, 599] width 78 height 16
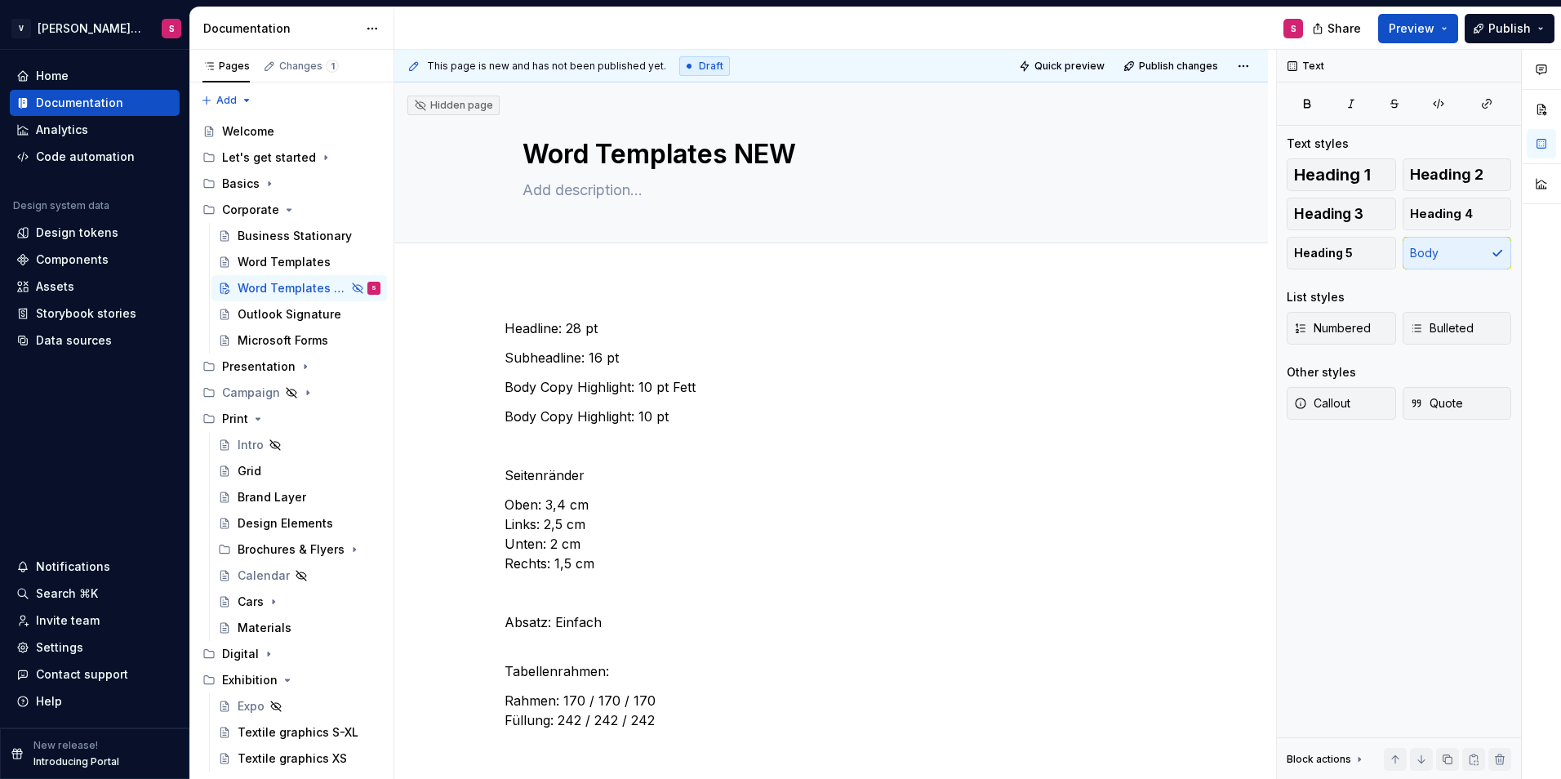
type textarea "*"
